Goal: Task Accomplishment & Management: Use online tool/utility

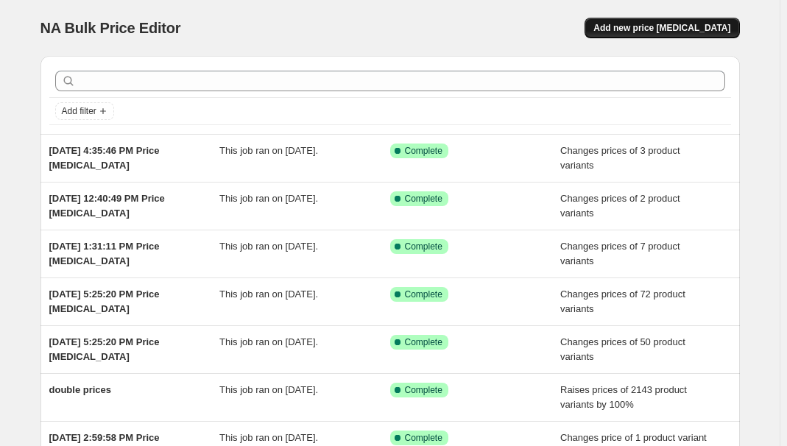
click at [672, 20] on button "Add new price [MEDICAL_DATA]" at bounding box center [662, 28] width 155 height 21
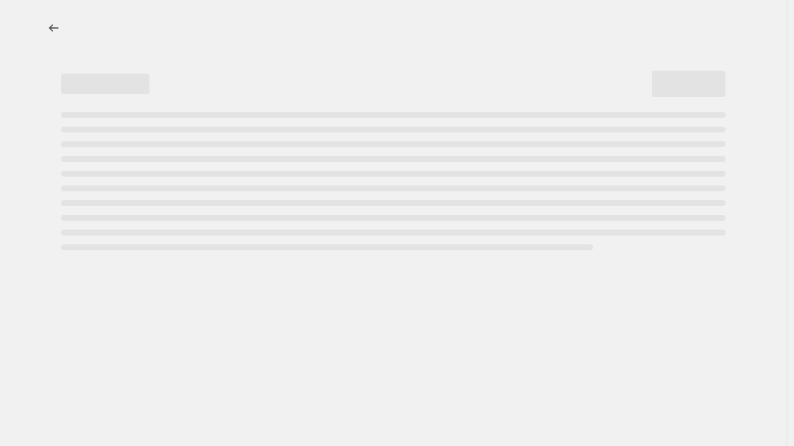
select select "percentage"
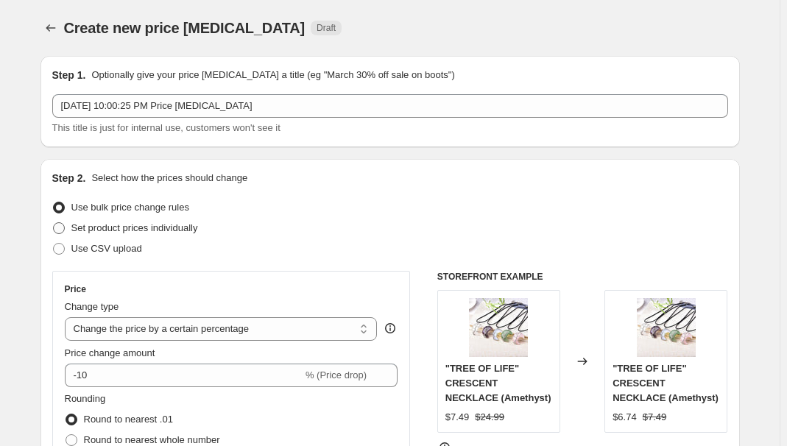
click at [128, 228] on span "Set product prices individually" at bounding box center [134, 227] width 127 height 11
click at [54, 223] on input "Set product prices individually" at bounding box center [53, 222] width 1 height 1
radio input "true"
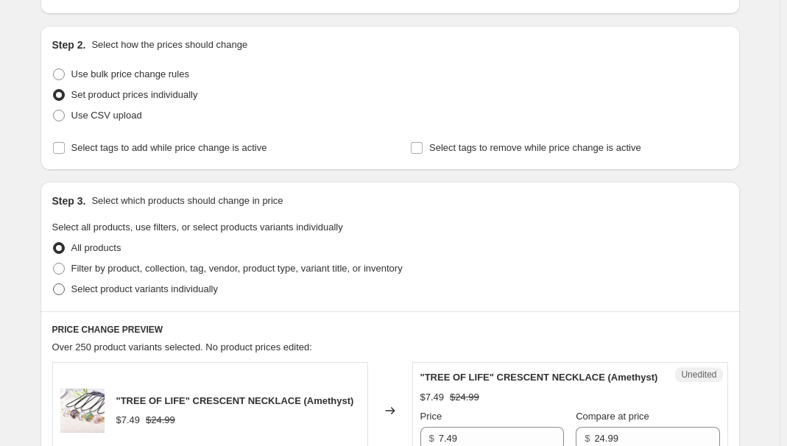
click at [106, 294] on span "Select product variants individually" at bounding box center [144, 289] width 147 height 11
click at [54, 284] on input "Select product variants individually" at bounding box center [53, 284] width 1 height 1
radio input "true"
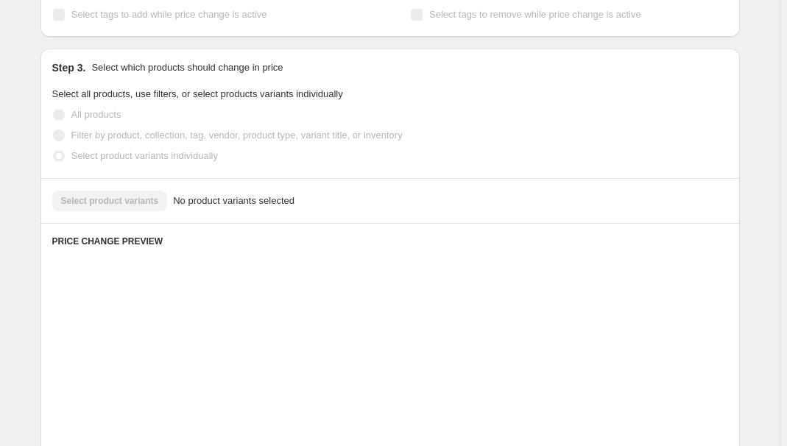
scroll to position [267, 0]
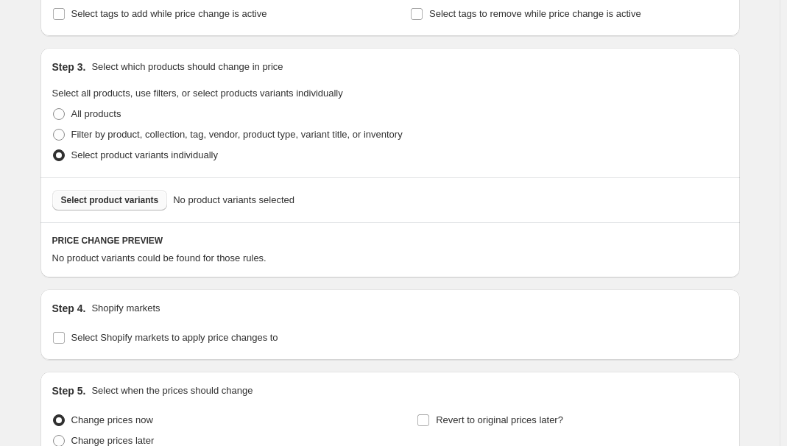
click at [102, 208] on button "Select product variants" at bounding box center [110, 200] width 116 height 21
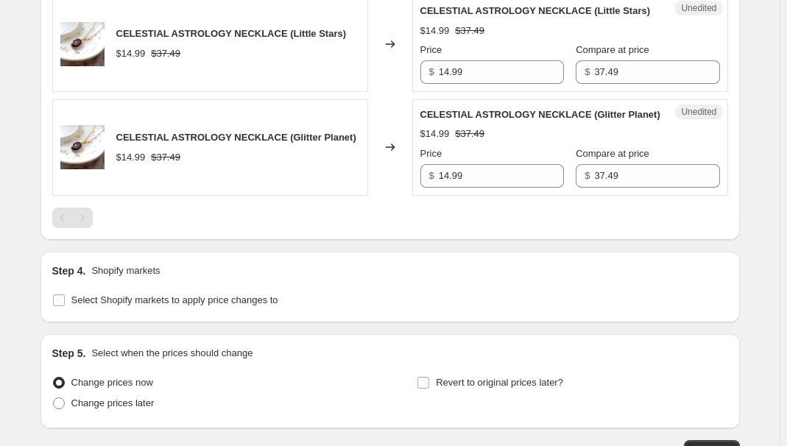
scroll to position [737, 0]
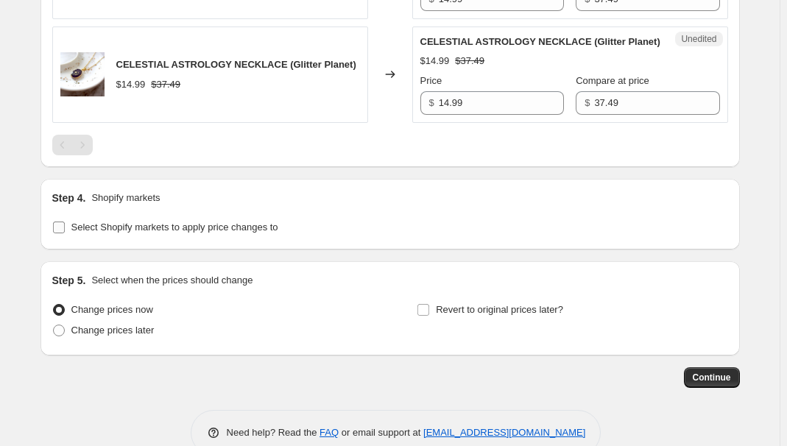
click at [133, 233] on span "Select Shopify markets to apply price changes to" at bounding box center [174, 227] width 207 height 11
click at [65, 233] on input "Select Shopify markets to apply price changes to" at bounding box center [59, 228] width 12 height 12
checkbox input "true"
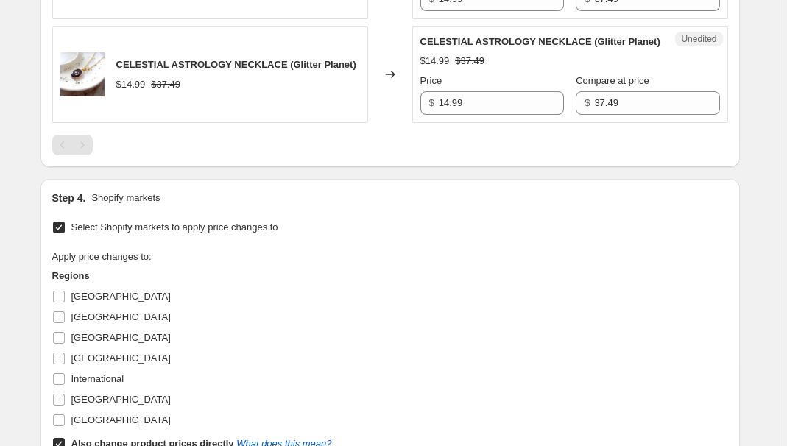
click at [74, 302] on span "[GEOGRAPHIC_DATA]" at bounding box center [120, 296] width 99 height 11
click at [65, 303] on input "[GEOGRAPHIC_DATA]" at bounding box center [59, 297] width 12 height 12
checkbox input "true"
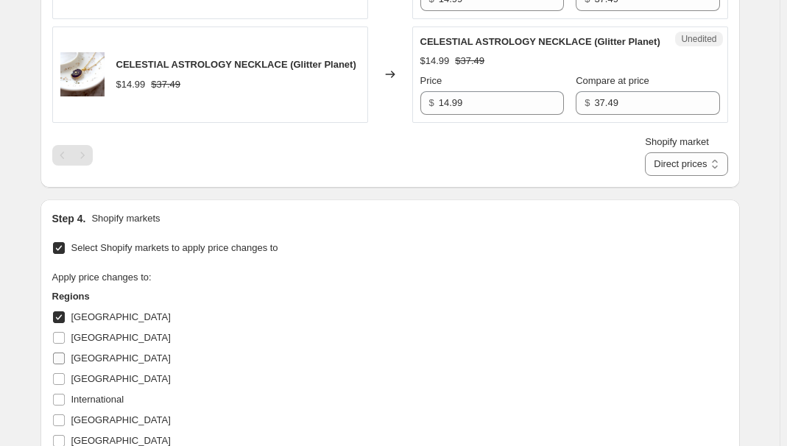
click at [74, 369] on label "[GEOGRAPHIC_DATA]" at bounding box center [111, 358] width 119 height 21
click at [65, 365] on input "[GEOGRAPHIC_DATA]" at bounding box center [59, 359] width 12 height 12
checkbox input "true"
click at [88, 384] on span "[GEOGRAPHIC_DATA]" at bounding box center [120, 378] width 99 height 11
click at [65, 385] on input "[GEOGRAPHIC_DATA]" at bounding box center [59, 379] width 12 height 12
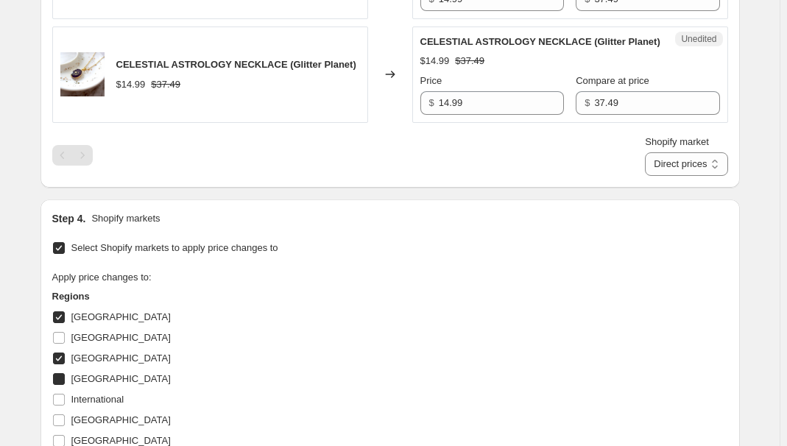
checkbox input "true"
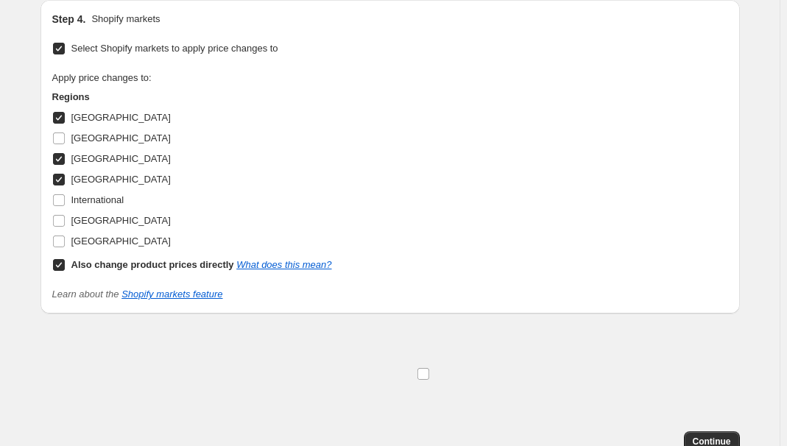
scroll to position [937, 0]
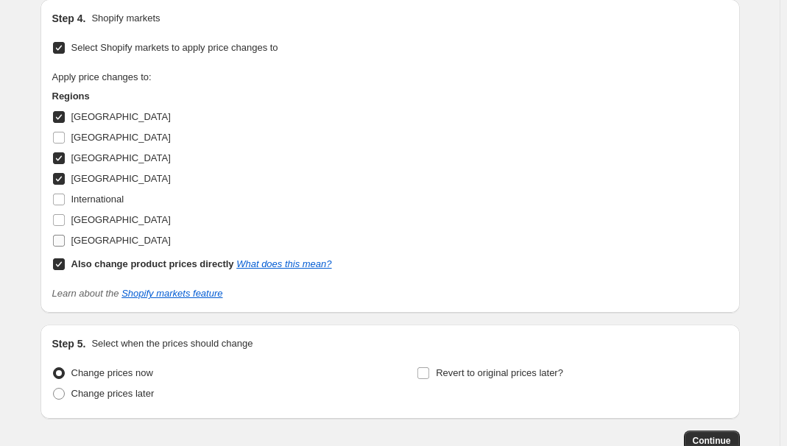
click at [102, 246] on span "[GEOGRAPHIC_DATA]" at bounding box center [120, 240] width 99 height 11
click at [65, 247] on input "[GEOGRAPHIC_DATA]" at bounding box center [59, 241] width 12 height 12
drag, startPoint x: 96, startPoint y: 272, endPoint x: 100, endPoint y: 256, distance: 16.1
click at [96, 246] on span "[GEOGRAPHIC_DATA]" at bounding box center [120, 240] width 99 height 11
click at [65, 247] on input "[GEOGRAPHIC_DATA]" at bounding box center [59, 241] width 12 height 12
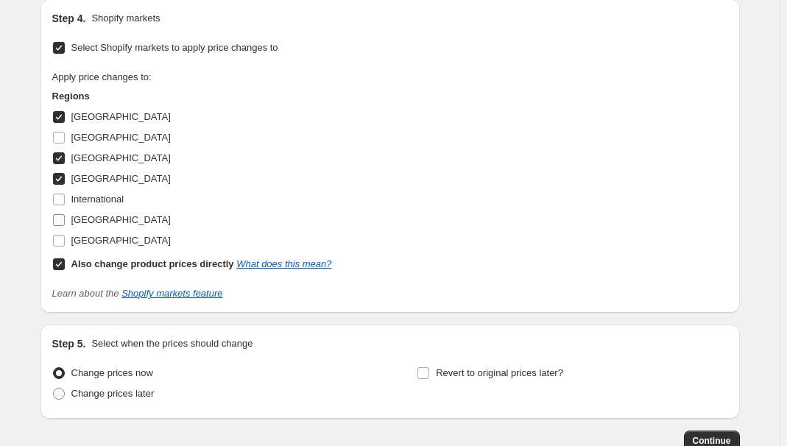
checkbox input "false"
click at [102, 225] on span "[GEOGRAPHIC_DATA]" at bounding box center [120, 219] width 99 height 11
click at [65, 226] on input "[GEOGRAPHIC_DATA]" at bounding box center [59, 220] width 12 height 12
checkbox input "true"
click at [108, 270] on b "Also change product prices directly" at bounding box center [152, 264] width 163 height 11
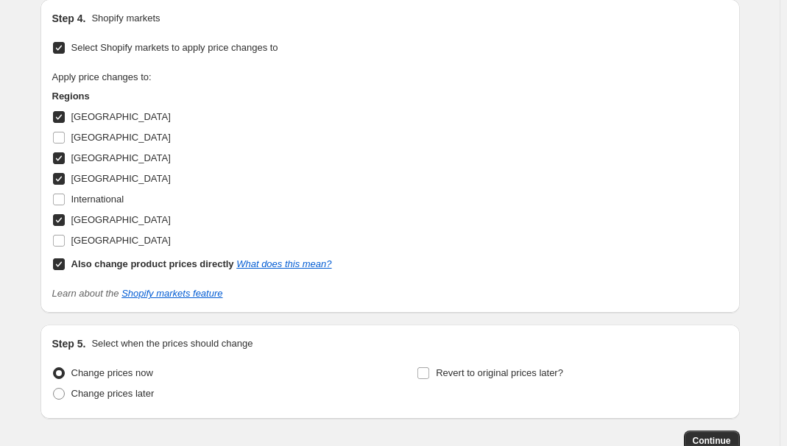
click at [65, 270] on input "Also change product prices directly What does this mean?" at bounding box center [59, 265] width 12 height 12
checkbox input "false"
select select "34367176860"
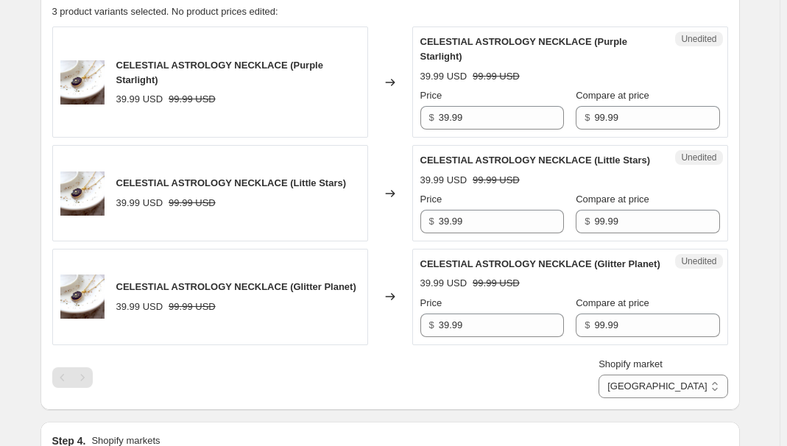
scroll to position [535, 0]
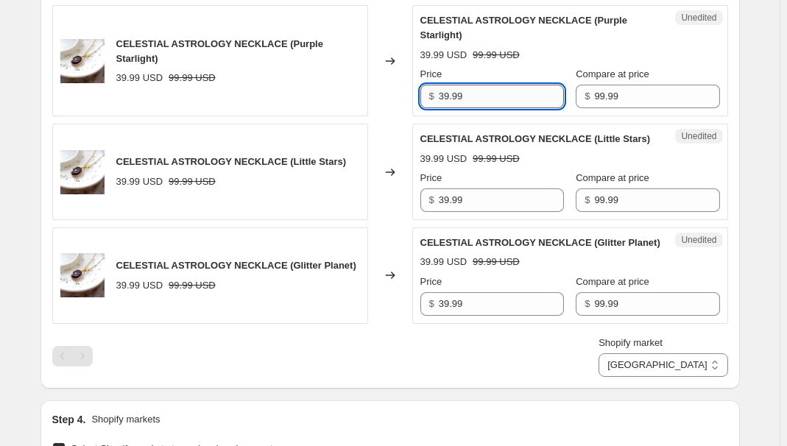
click at [477, 97] on input "39.99" at bounding box center [501, 97] width 125 height 24
type input "14.99"
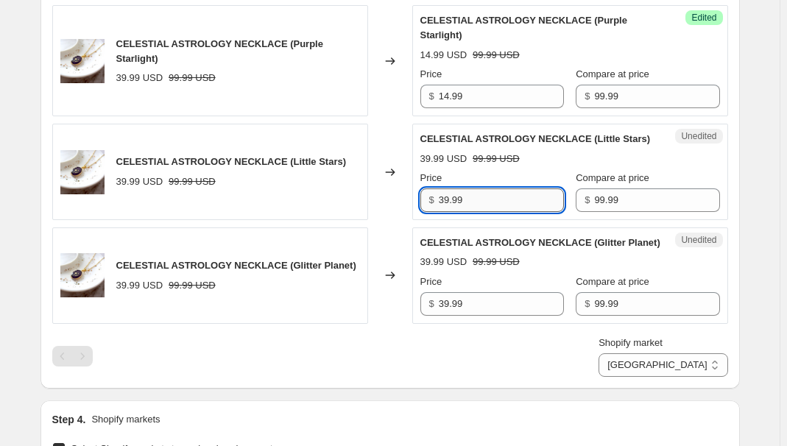
click at [499, 212] on input "39.99" at bounding box center [501, 201] width 125 height 24
paste input "14"
type input "14.99"
click at [498, 316] on input "39.99" at bounding box center [501, 304] width 125 height 24
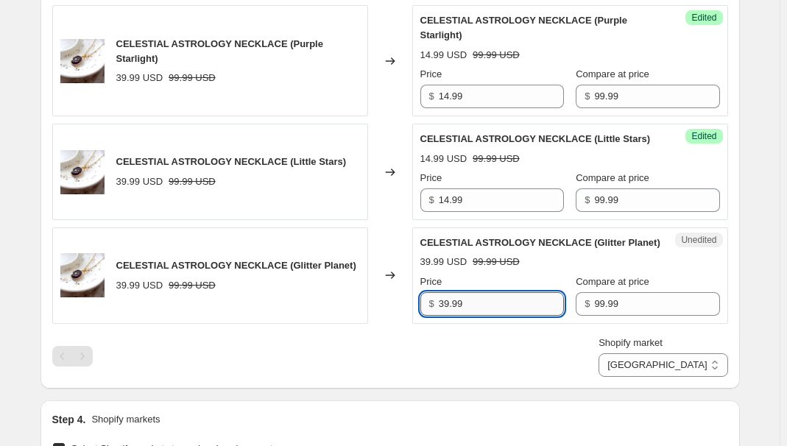
paste input "14"
type input "14.99"
click at [605, 108] on div "Success Edited CELESTIAL ASTROLOGY NECKLACE (Purple Starlight) 14.99 USD 99.99 …" at bounding box center [570, 60] width 316 height 111
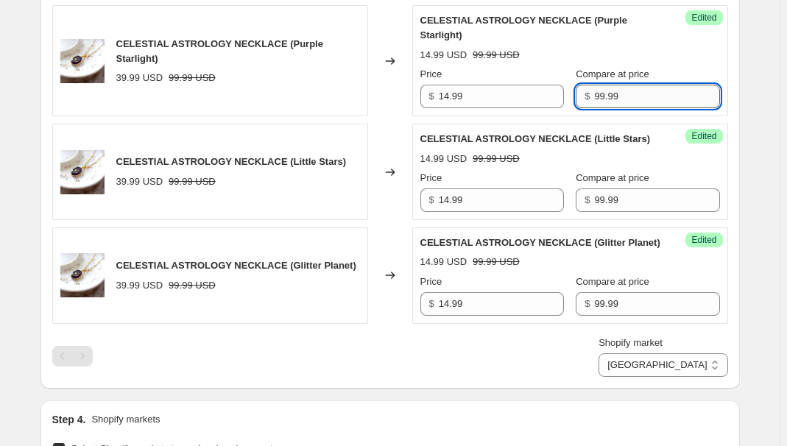
click at [620, 106] on input "99.99" at bounding box center [656, 97] width 125 height 24
type input "37.49"
click at [629, 202] on input "99.99" at bounding box center [656, 201] width 125 height 24
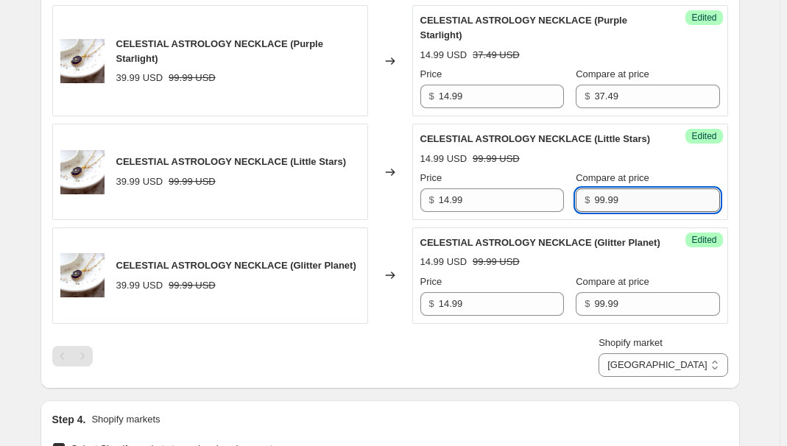
paste input "37.4"
type input "37.49"
click at [619, 316] on input "99.99" at bounding box center [656, 304] width 125 height 24
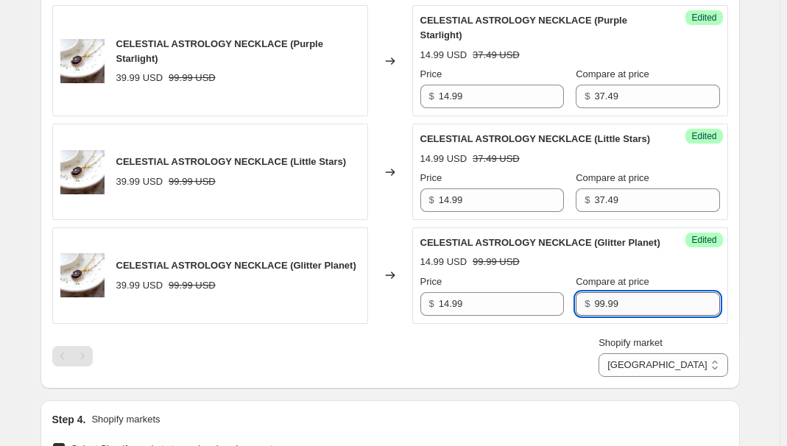
paste input "37.4"
type input "37.49"
click at [566, 377] on div "Shopify market [GEOGRAPHIC_DATA] [GEOGRAPHIC_DATA] [GEOGRAPHIC_DATA] [GEOGRAPHI…" at bounding box center [390, 356] width 676 height 41
click at [693, 377] on select "[GEOGRAPHIC_DATA] [GEOGRAPHIC_DATA] [GEOGRAPHIC_DATA] [GEOGRAPHIC_DATA]" at bounding box center [663, 366] width 129 height 24
select select "34367439004"
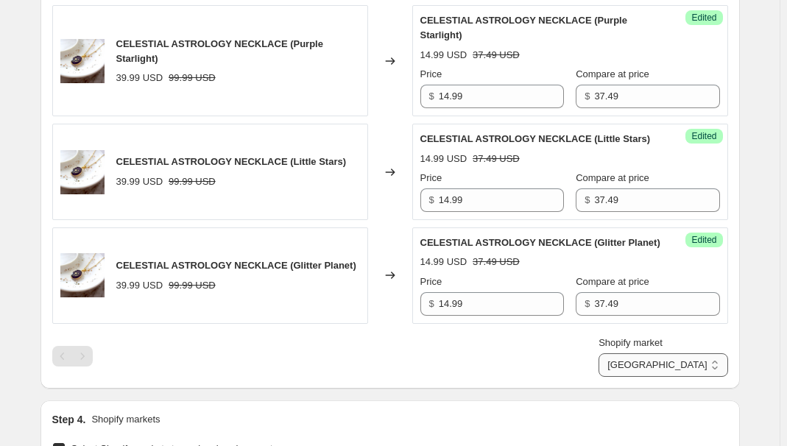
click at [667, 377] on select "[GEOGRAPHIC_DATA] [GEOGRAPHIC_DATA] [GEOGRAPHIC_DATA] [GEOGRAPHIC_DATA]" at bounding box center [663, 366] width 129 height 24
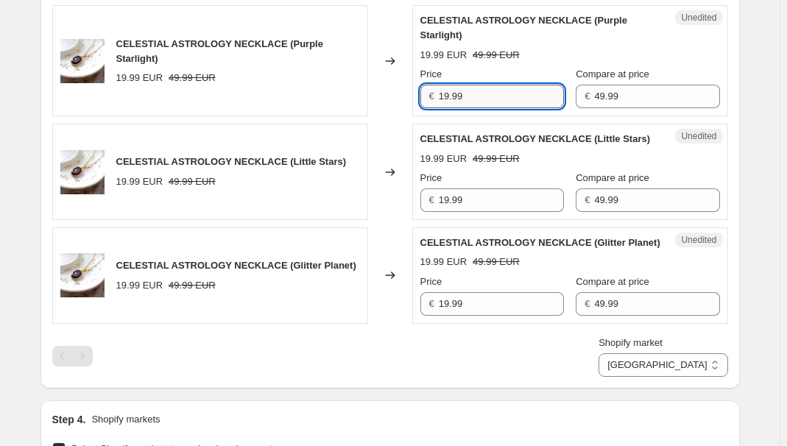
click at [502, 91] on input "19.99" at bounding box center [501, 97] width 125 height 24
type input "14.99"
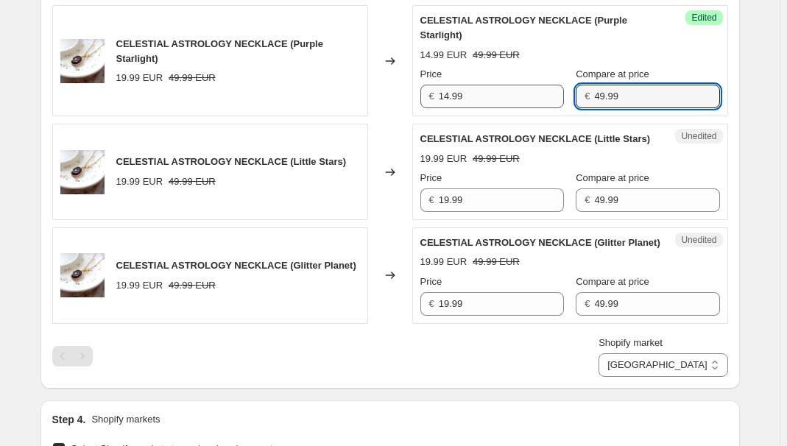
paste input "37.4"
type input "37.49"
click at [488, 212] on input "19.99" at bounding box center [501, 201] width 125 height 24
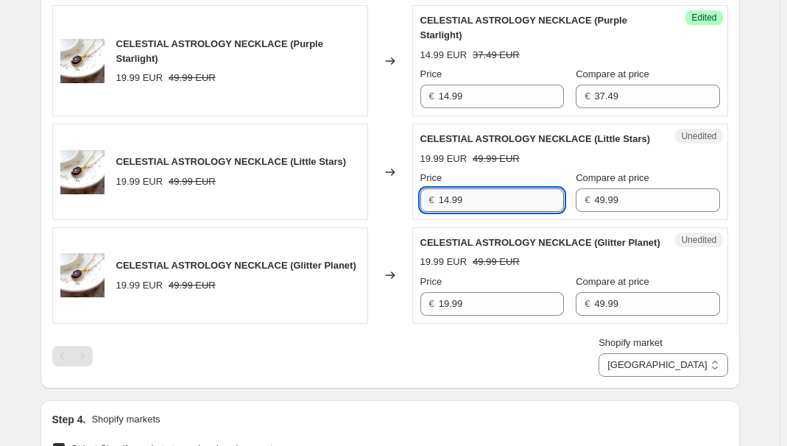
type input "14.99"
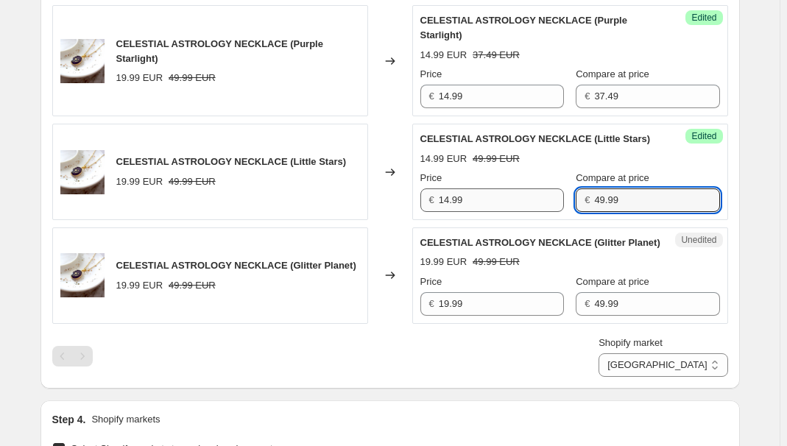
paste input "37.4"
type input "37.49"
click at [501, 316] on input "19.99" at bounding box center [501, 304] width 125 height 24
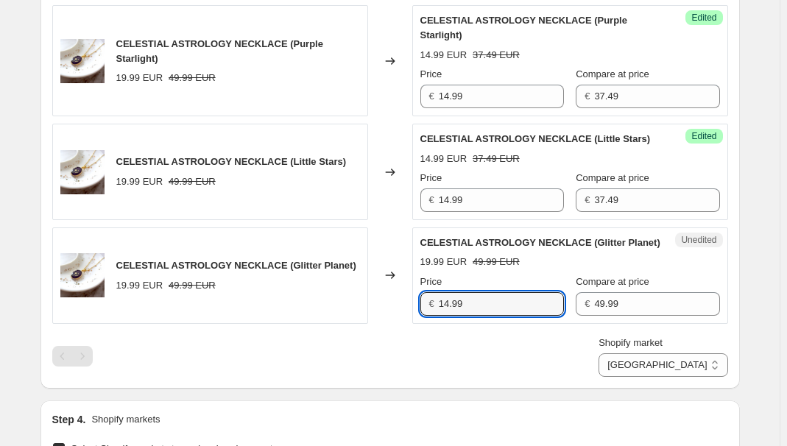
type input "14.99"
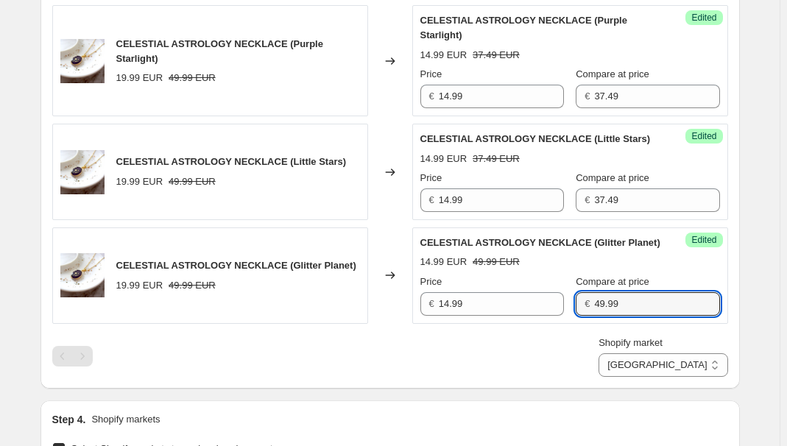
paste input "37.4"
type input "37.49"
click at [699, 377] on select "[GEOGRAPHIC_DATA] [GEOGRAPHIC_DATA] [GEOGRAPHIC_DATA] [GEOGRAPHIC_DATA]" at bounding box center [663, 366] width 129 height 24
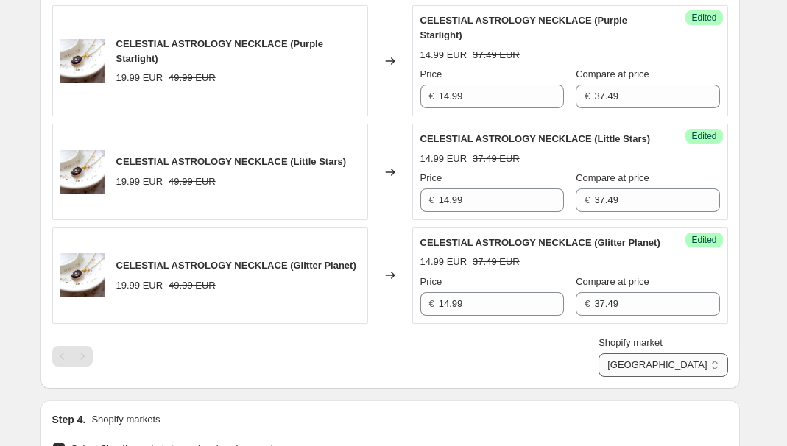
select select "34367406236"
click at [664, 377] on select "[GEOGRAPHIC_DATA] [GEOGRAPHIC_DATA] [GEOGRAPHIC_DATA] [GEOGRAPHIC_DATA]" at bounding box center [663, 366] width 129 height 24
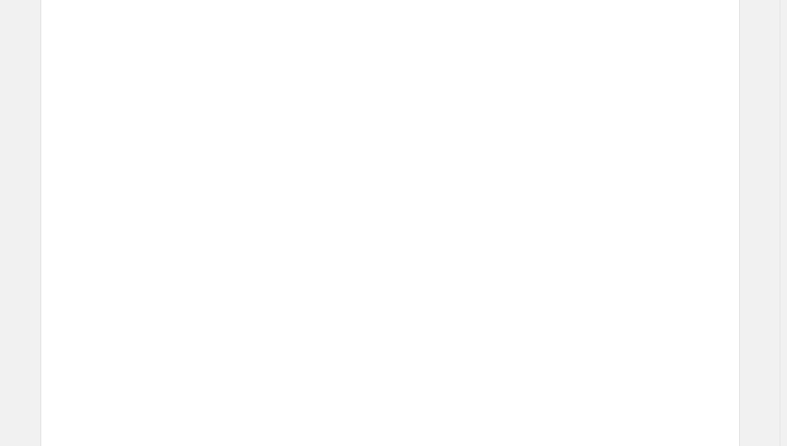
drag, startPoint x: 458, startPoint y: 398, endPoint x: 461, endPoint y: 390, distance: 7.9
click at [460, 394] on div "Unedited Placeholder 53.15 EUR 59.05 EUR Price € 53.15 Compare at price € 59.05" at bounding box center [570, 365] width 316 height 96
click at [491, 183] on div "€ 53.15" at bounding box center [528, 186] width 121 height 24
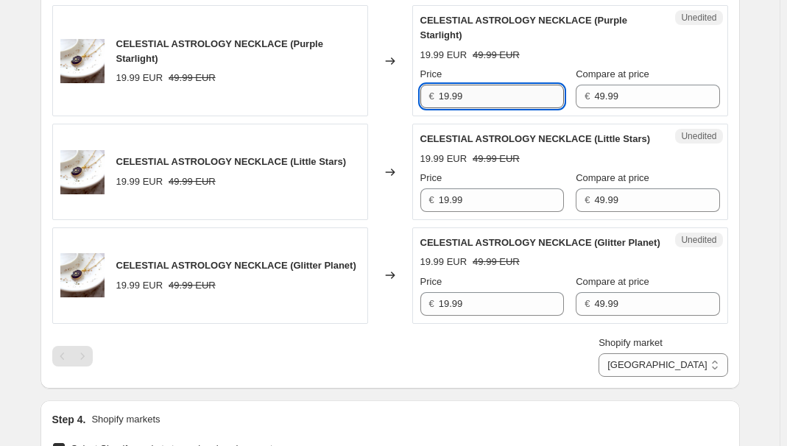
click at [472, 88] on input "19.99" at bounding box center [501, 97] width 125 height 24
type input "14.99"
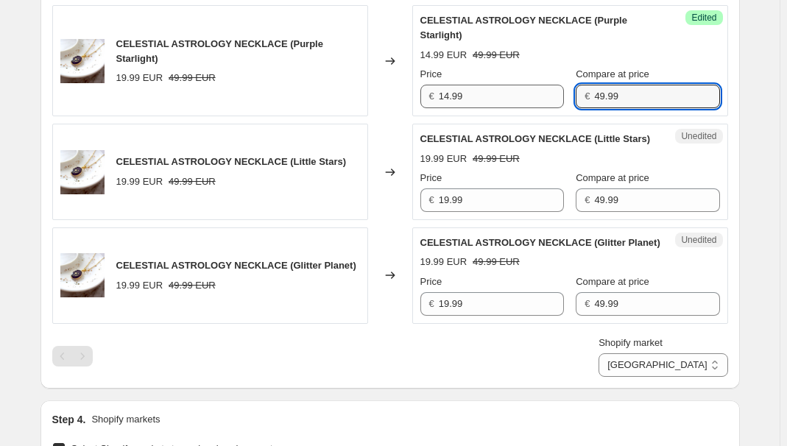
paste input "37.4"
type input "37.49"
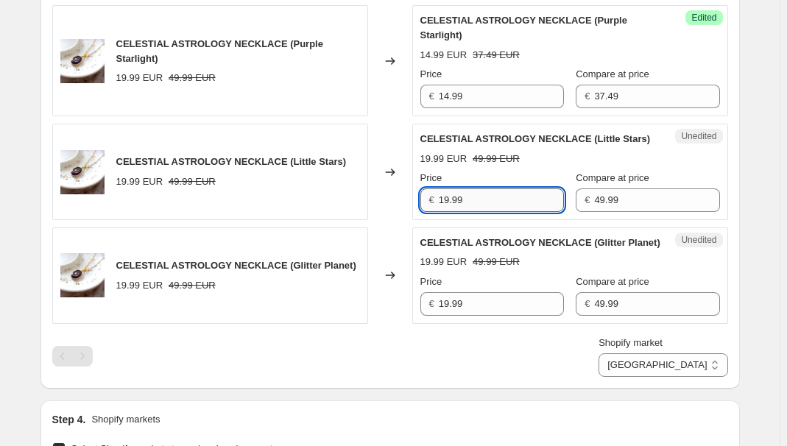
click at [496, 212] on input "19.99" at bounding box center [501, 201] width 125 height 24
type input "14.99"
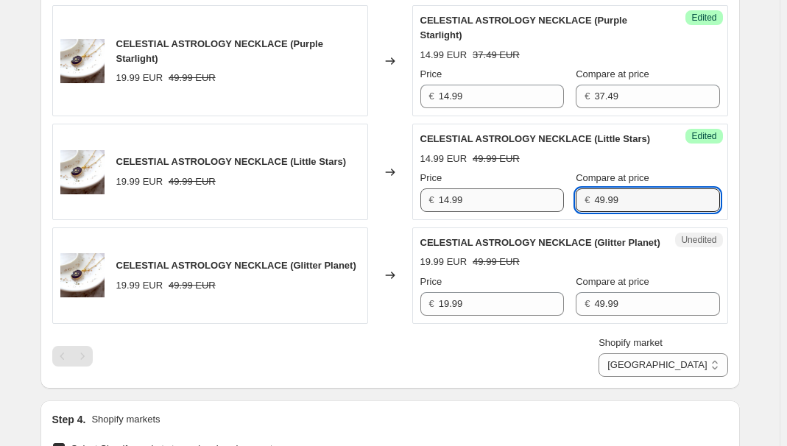
paste input "37.4"
type input "37.49"
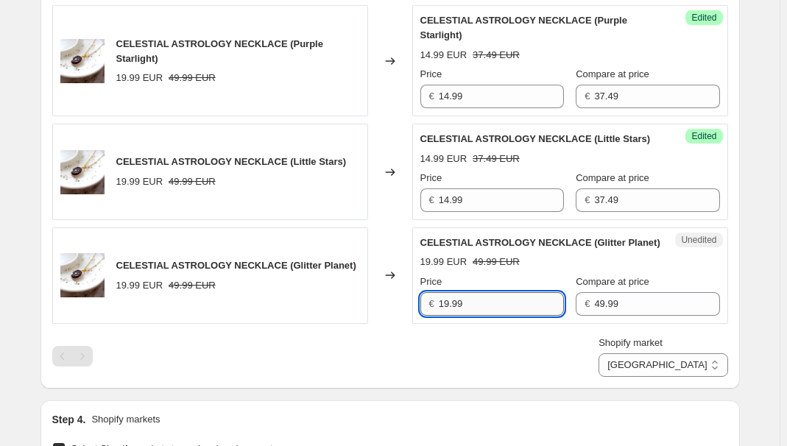
click at [495, 316] on input "19.99" at bounding box center [501, 304] width 125 height 24
type input "14.99"
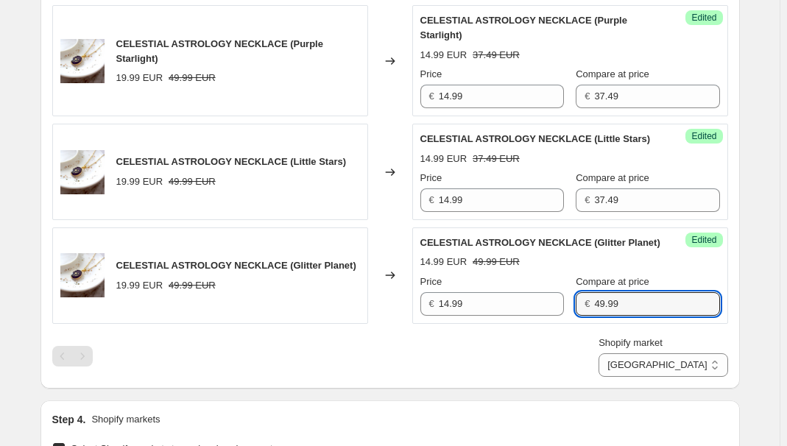
paste input "37.4"
type input "37.49"
click at [691, 377] on select "[GEOGRAPHIC_DATA] [GEOGRAPHIC_DATA] [GEOGRAPHIC_DATA] [GEOGRAPHIC_DATA]" at bounding box center [663, 366] width 129 height 24
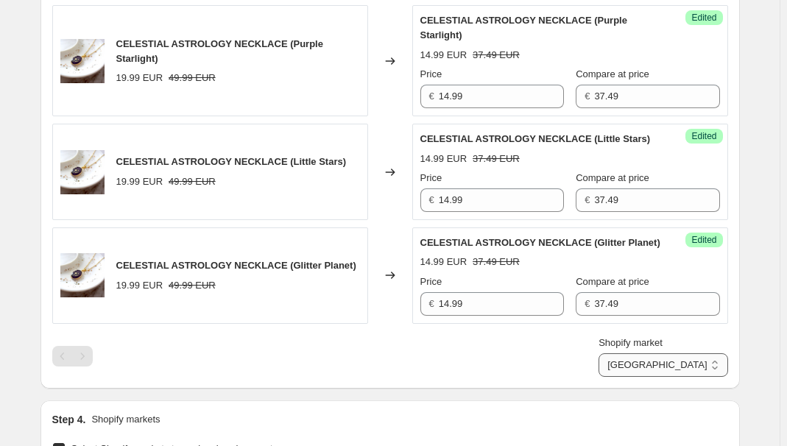
select select "34367209628"
click at [633, 377] on select "[GEOGRAPHIC_DATA] [GEOGRAPHIC_DATA] [GEOGRAPHIC_DATA] [GEOGRAPHIC_DATA]" at bounding box center [663, 366] width 129 height 24
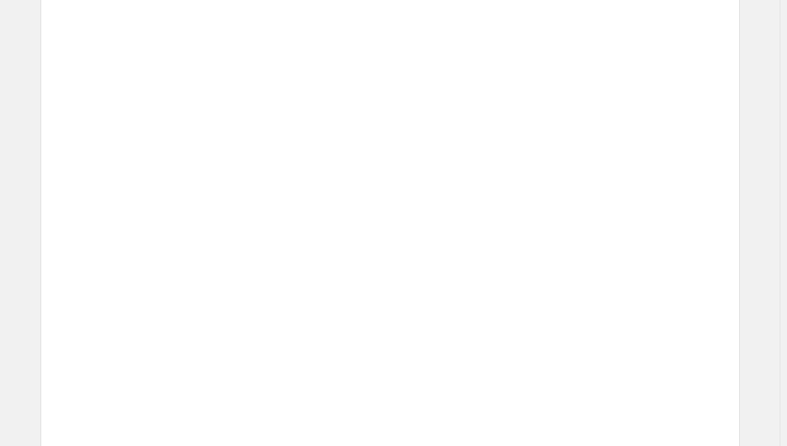
click at [477, 388] on div "€ 53.15" at bounding box center [528, 394] width 121 height 24
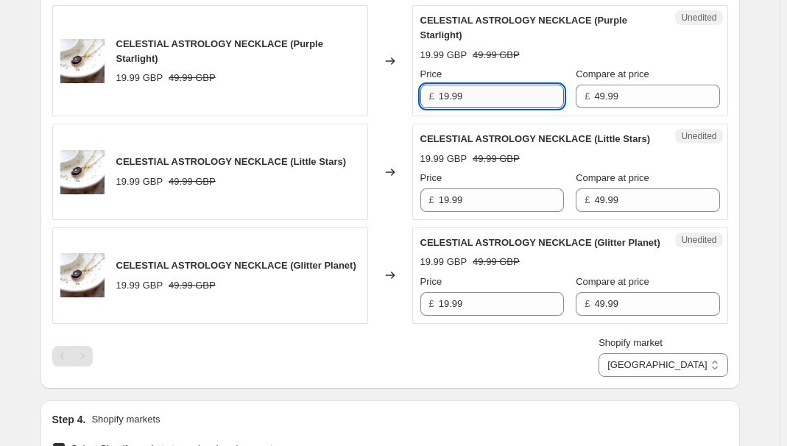
drag, startPoint x: 516, startPoint y: 86, endPoint x: 489, endPoint y: 94, distance: 28.4
click at [513, 91] on input "19.99" at bounding box center [501, 97] width 125 height 24
type input "14.99"
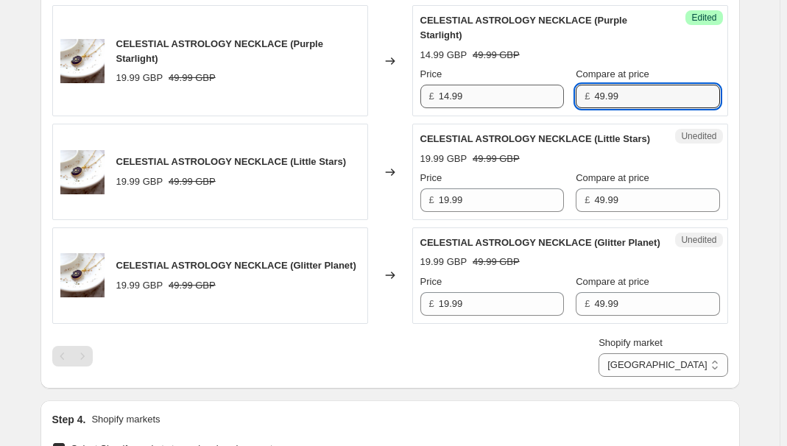
paste input "37.4"
type input "37.49"
drag, startPoint x: 492, startPoint y: 215, endPoint x: 487, endPoint y: 207, distance: 9.6
click at [492, 212] on input "19.99" at bounding box center [501, 201] width 125 height 24
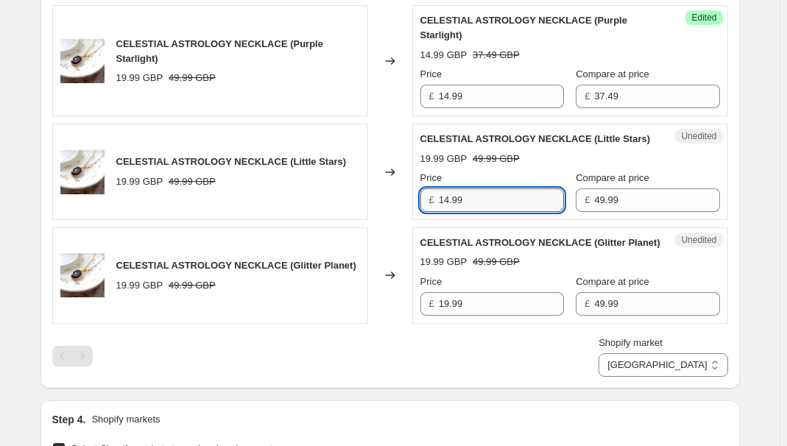
type input "14.99"
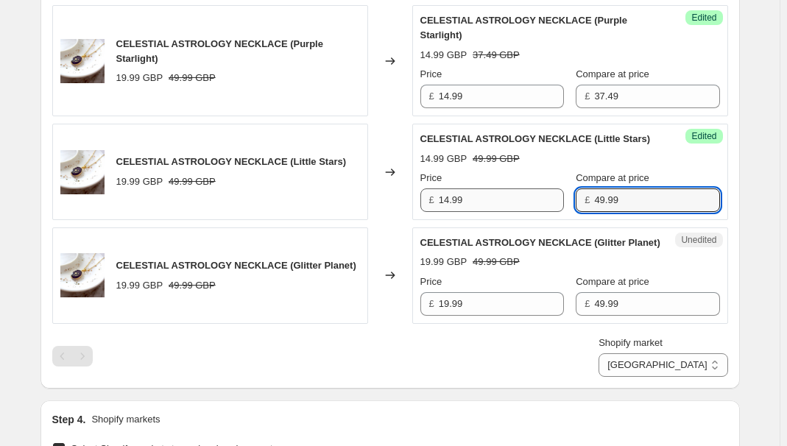
paste input "37.4"
type input "37.49"
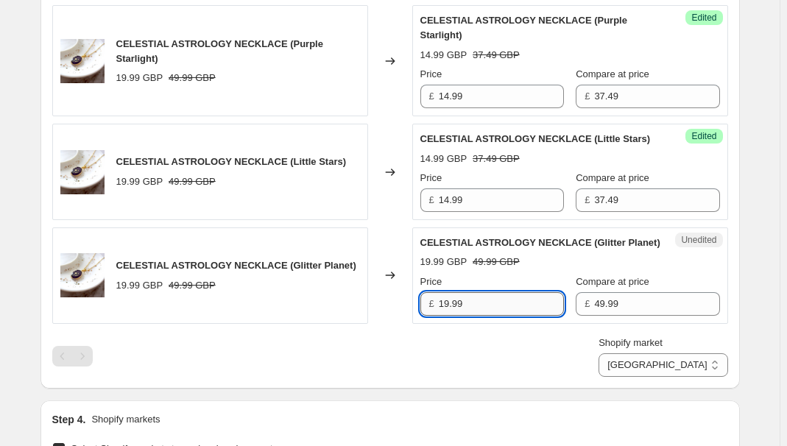
click at [482, 316] on input "19.99" at bounding box center [501, 304] width 125 height 24
type input "14.99"
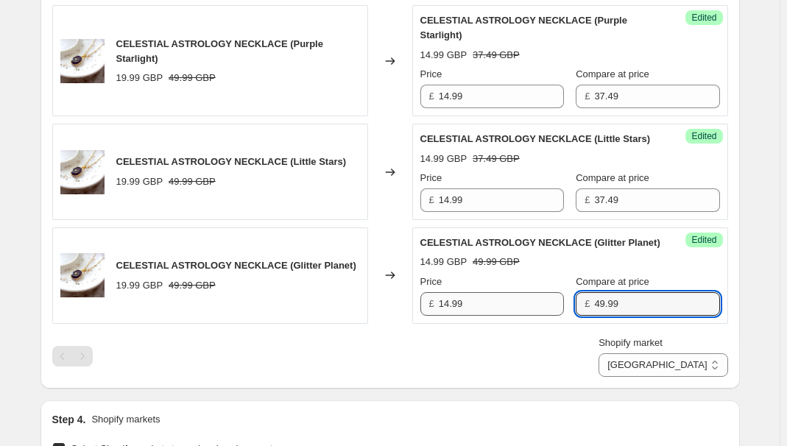
paste input "37.4"
type input "37.49"
click at [328, 389] on div "PRICE CHANGE PREVIEW 3 product variants selected. 3 product prices edited: CELE…" at bounding box center [391, 171] width 700 height 435
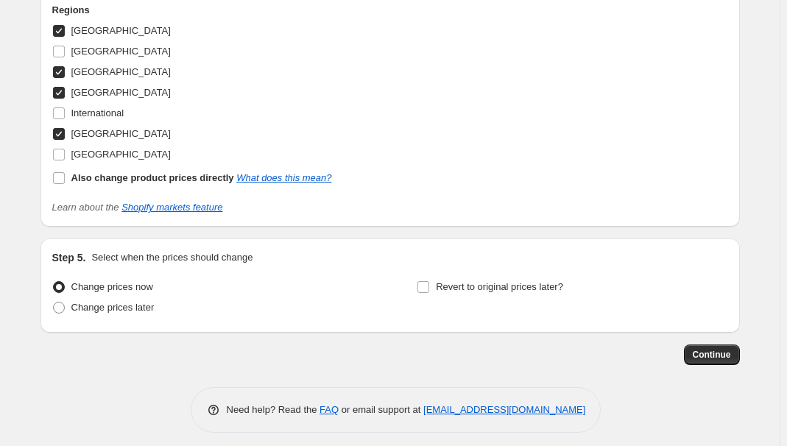
scroll to position [1058, 0]
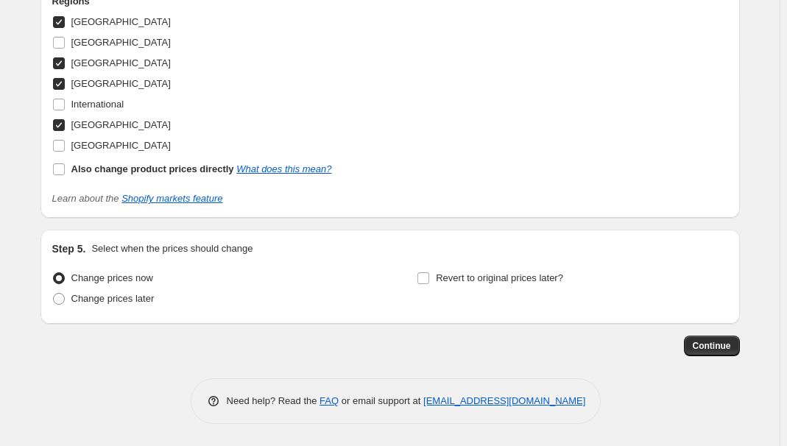
click at [705, 342] on span "Continue" at bounding box center [712, 346] width 38 height 12
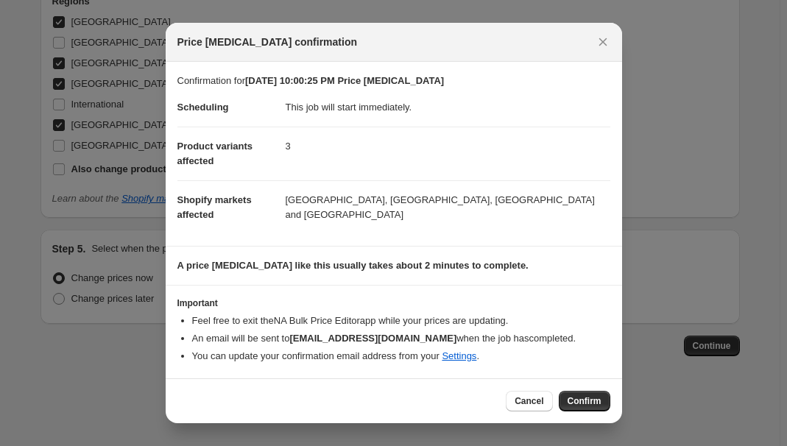
drag, startPoint x: 617, startPoint y: 315, endPoint x: 602, endPoint y: 337, distance: 26.6
click at [613, 323] on section "Important Feel free to exit the NA Bulk Price Editor app while your prices are …" at bounding box center [394, 332] width 457 height 93
click at [585, 394] on button "Confirm" at bounding box center [585, 401] width 52 height 21
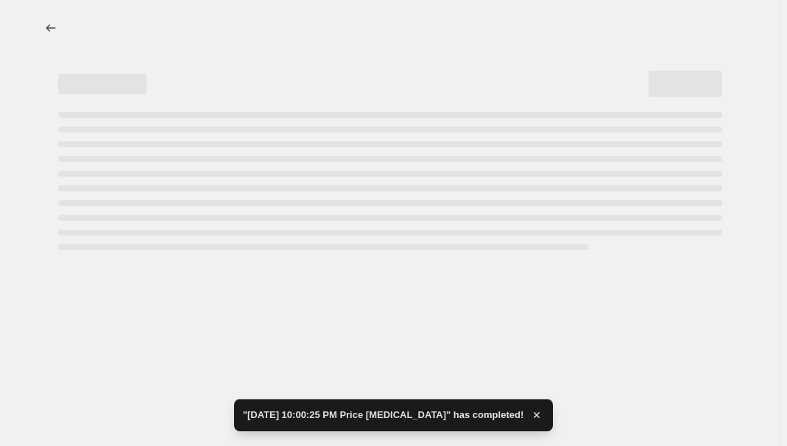
select select "34367209628"
